Goal: Information Seeking & Learning: Learn about a topic

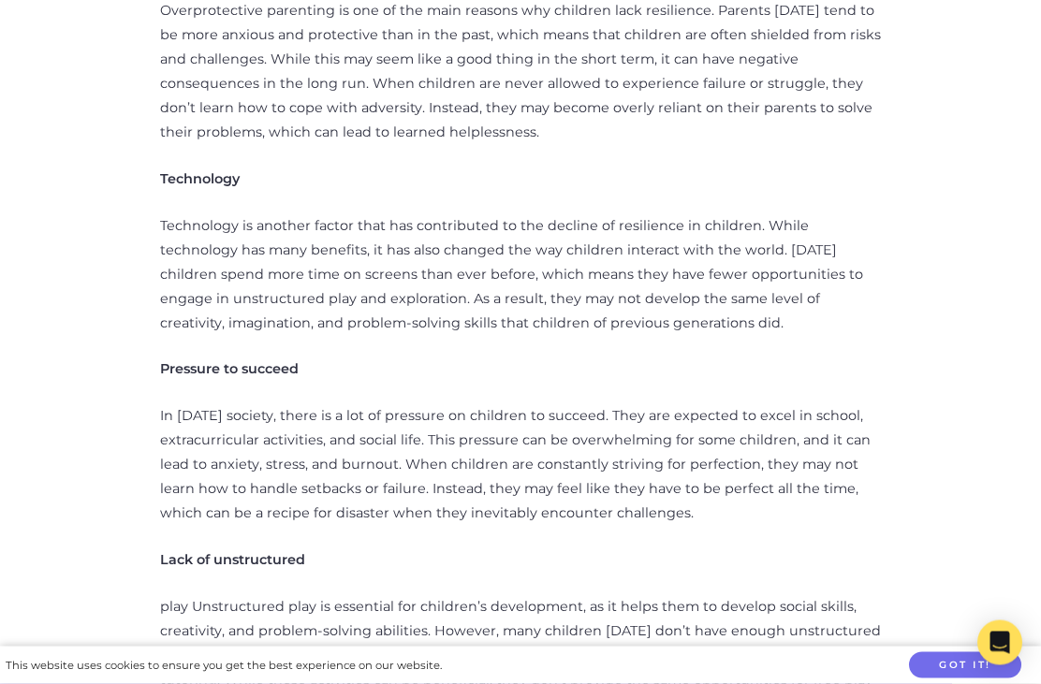
scroll to position [1058, 0]
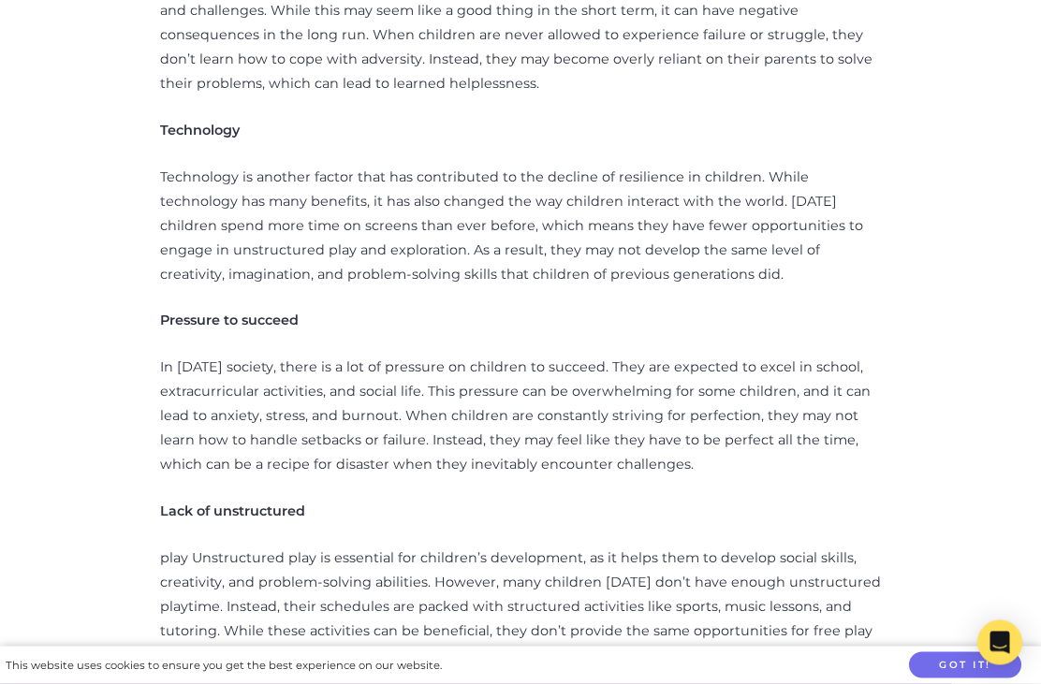
click at [161, 356] on p "In [DATE] society, there is a lot of pressure on children to succeed. They are …" at bounding box center [520, 417] width 721 height 122
click at [172, 356] on p "In [DATE] society, there is a lot of pressure on children to succeed. They are …" at bounding box center [520, 417] width 721 height 122
click at [169, 356] on p "In [DATE] society, there is a lot of pressure on children to succeed. They are …" at bounding box center [520, 417] width 721 height 122
click at [176, 356] on p "In [DATE] society, there is a lot of pressure on children to succeed. They are …" at bounding box center [520, 417] width 721 height 122
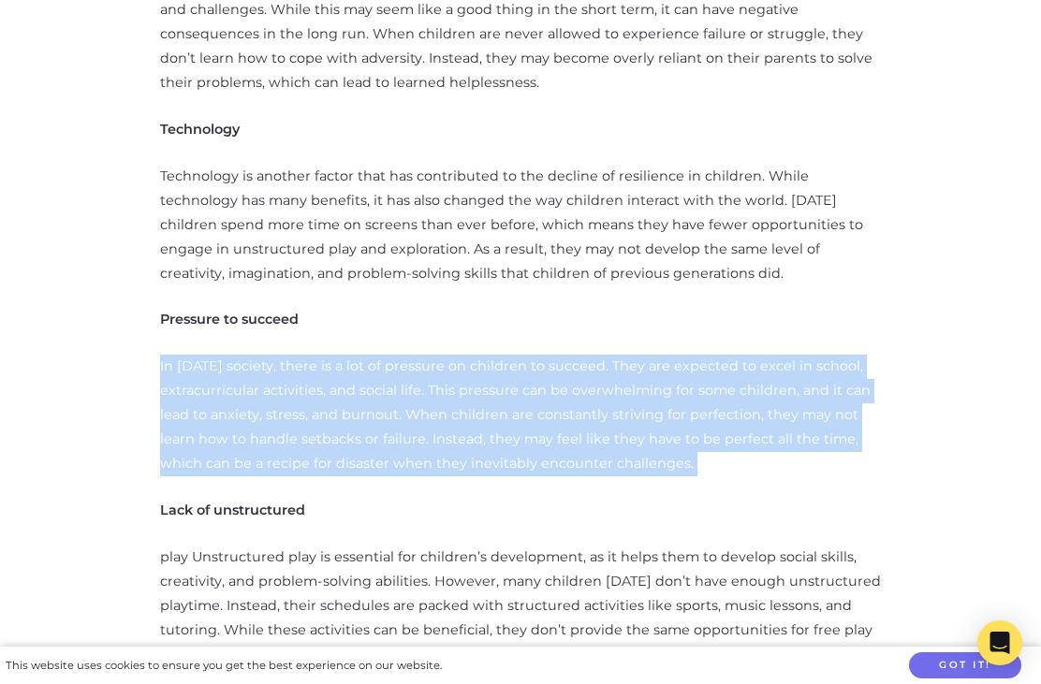
copy div "In [DATE] society, there is a lot of pressure on children to succeed. They are …"
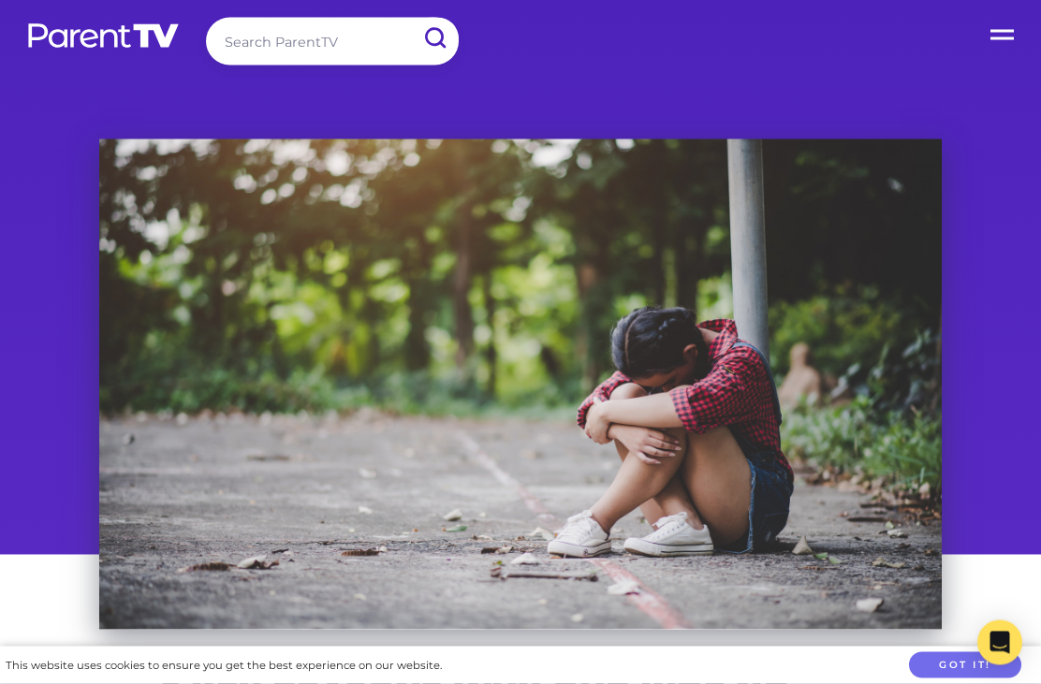
scroll to position [0, 0]
